Goal: Transaction & Acquisition: Download file/media

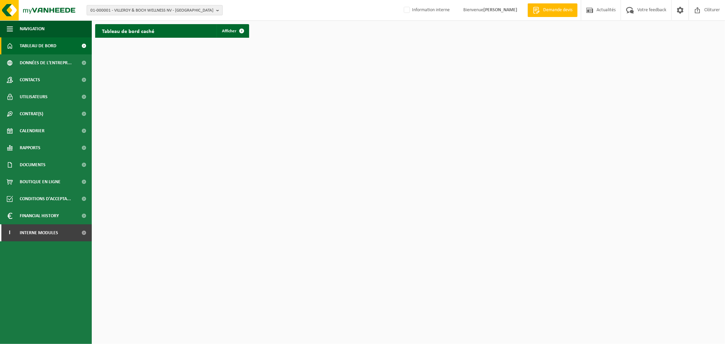
click at [151, 13] on span "01-000001 - VILLEROY & BOCH WELLNESS NV - ROESELARE" at bounding box center [151, 10] width 123 height 10
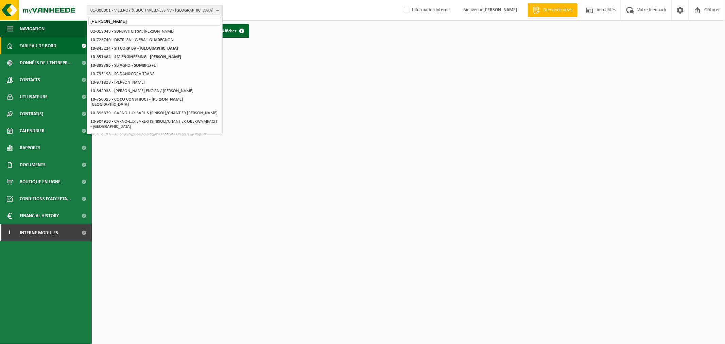
click at [122, 18] on input "sm coro" at bounding box center [154, 21] width 133 height 9
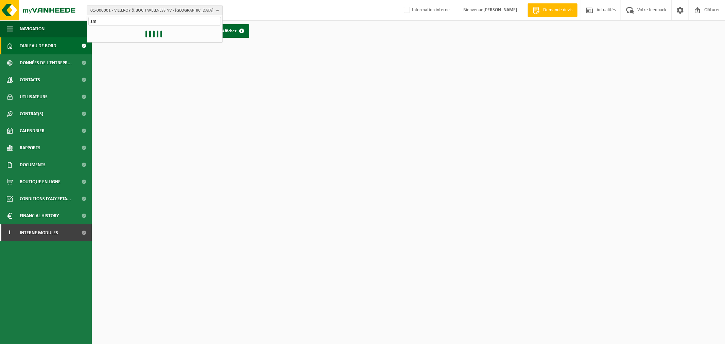
type input "s"
type input "10-920409"
click at [155, 31] on strong "10-920409 - SM CORONMEUSE BÂTIMENT 1343 ETHIAS - FLÉMALLE" at bounding box center [151, 31] width 122 height 5
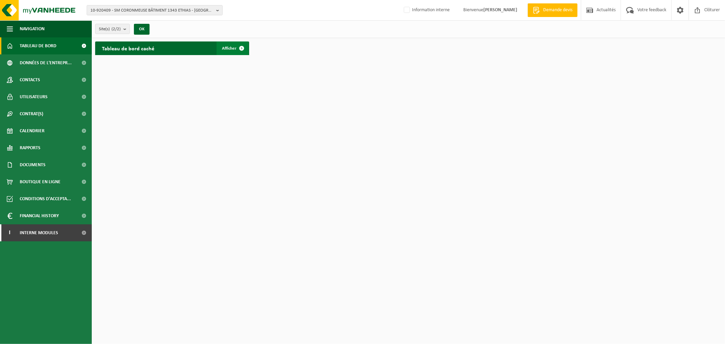
click at [231, 47] on span "Afficher" at bounding box center [229, 48] width 15 height 4
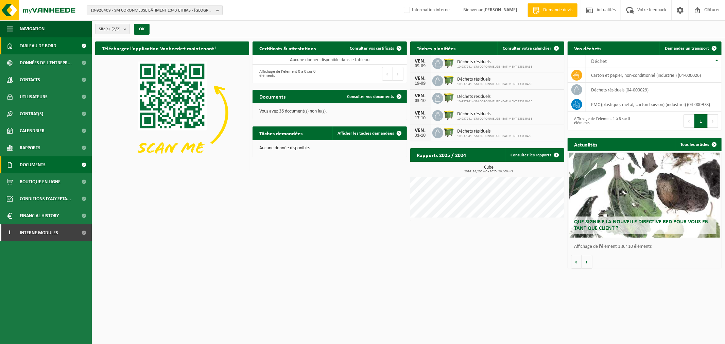
click at [29, 165] on span "Documents" at bounding box center [33, 164] width 26 height 17
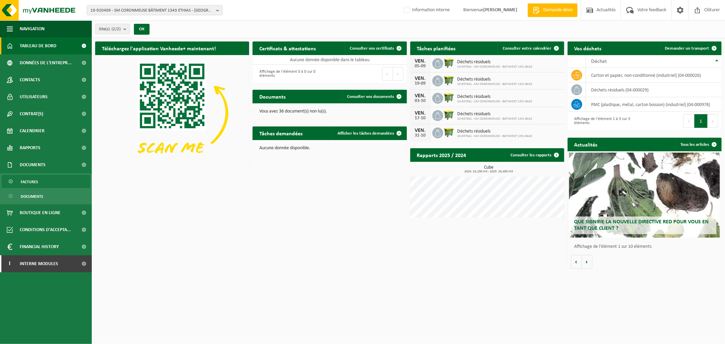
click at [43, 179] on link "Factures" at bounding box center [46, 181] width 88 height 13
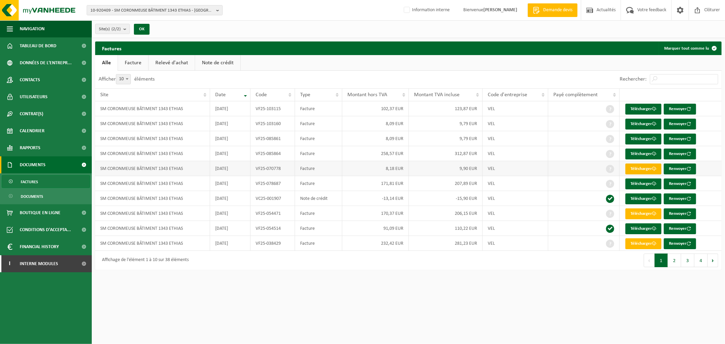
click at [644, 166] on link "Télécharger" at bounding box center [644, 169] width 36 height 11
drag, startPoint x: 641, startPoint y: 135, endPoint x: 637, endPoint y: 137, distance: 4.3
click at [637, 137] on link "Télécharger" at bounding box center [644, 139] width 36 height 11
click at [637, 123] on link "Télécharger" at bounding box center [644, 124] width 36 height 11
click at [532, 292] on html "10-920409 - SM CORONMEUSE BÂTIMENT 1343 ETHIAS - FLÉMALLE 10-920410 - SM CORONM…" at bounding box center [362, 172] width 725 height 344
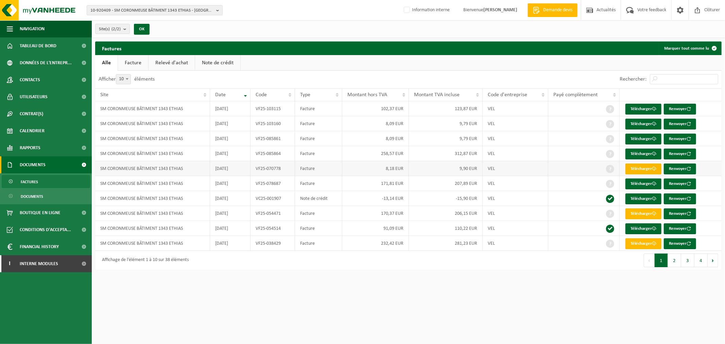
click at [638, 167] on link "Télécharger" at bounding box center [644, 169] width 36 height 11
